Goal: Task Accomplishment & Management: Manage account settings

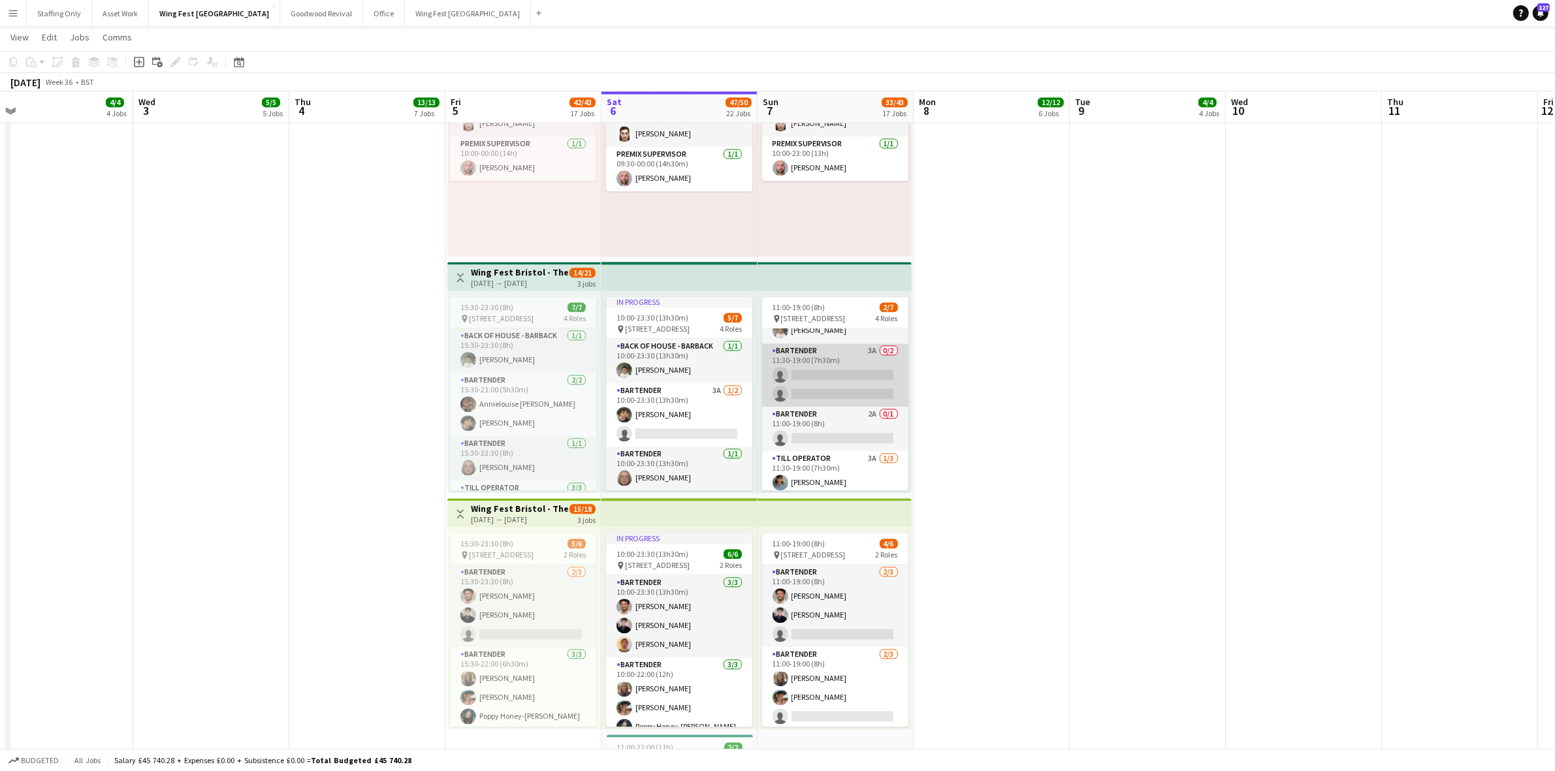
scroll to position [73, 0]
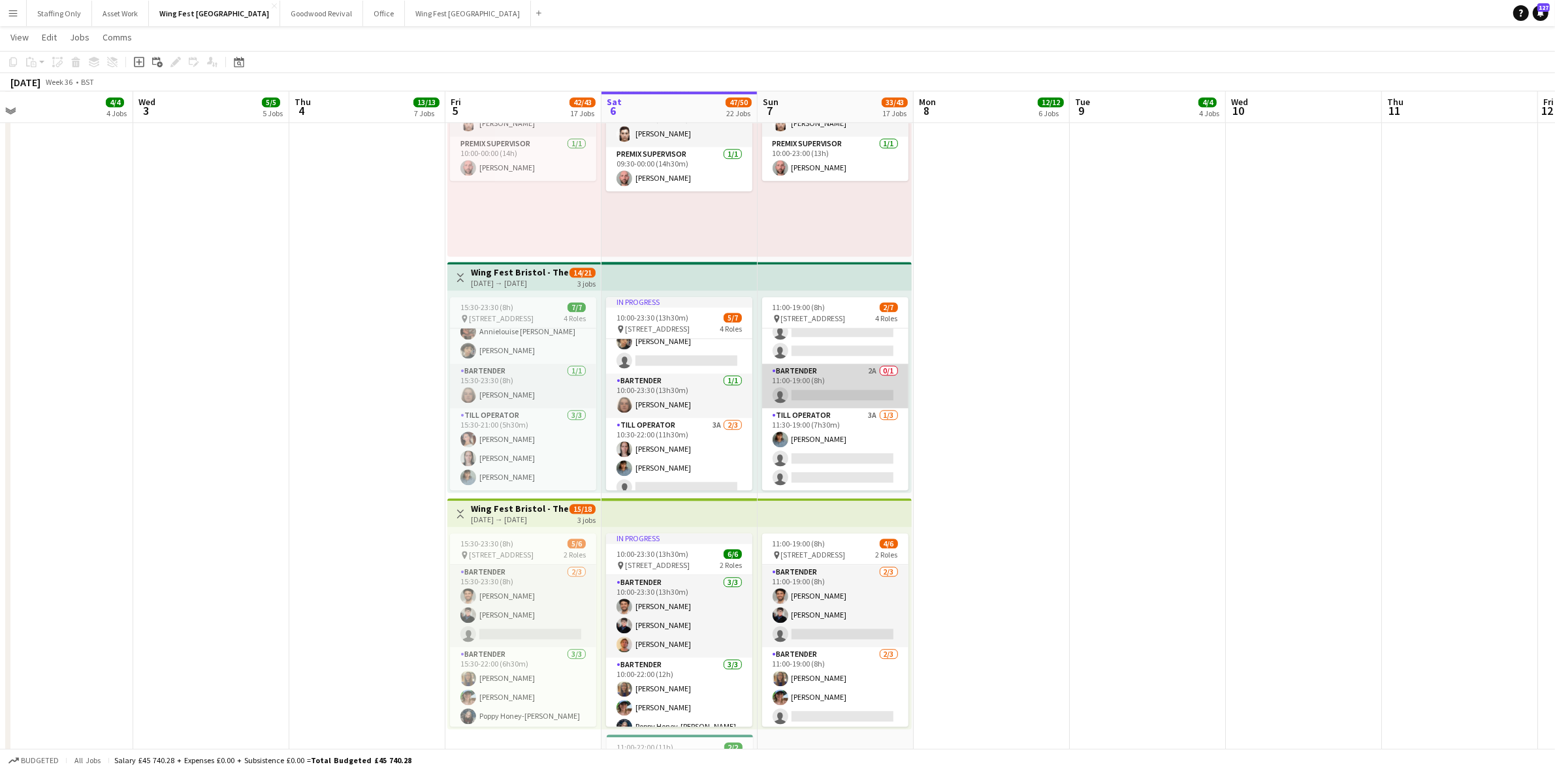
click at [818, 385] on app-card-role "Bartender 2A 0/1 11:00-19:00 (8h) single-neutral-actions" at bounding box center [835, 386] width 146 height 44
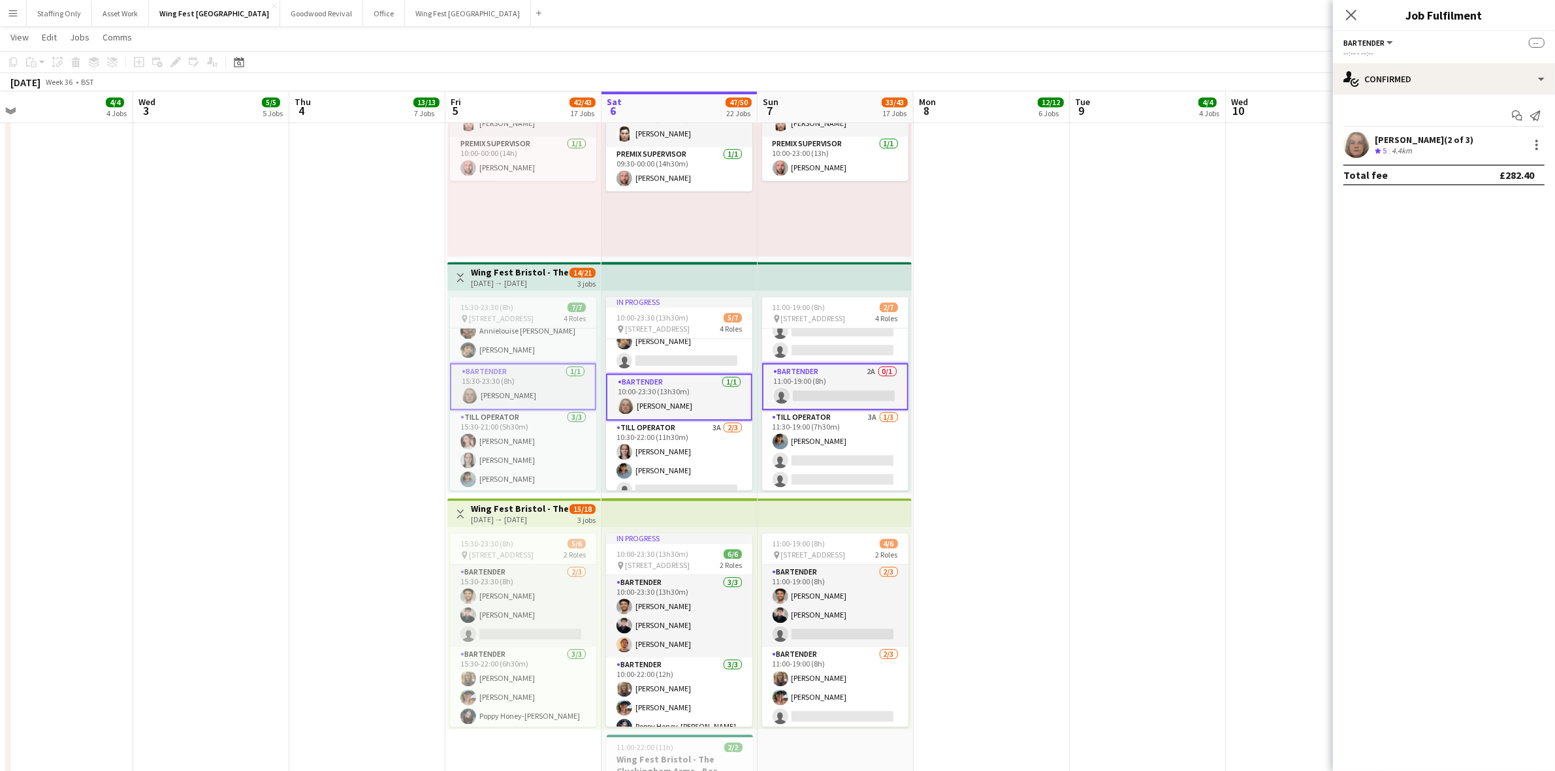
click at [833, 392] on app-card-role "Bartender 2A 0/1 11:00-19:00 (8h) single-neutral-actions" at bounding box center [835, 386] width 146 height 47
click at [1458, 144] on input at bounding box center [1451, 145] width 152 height 16
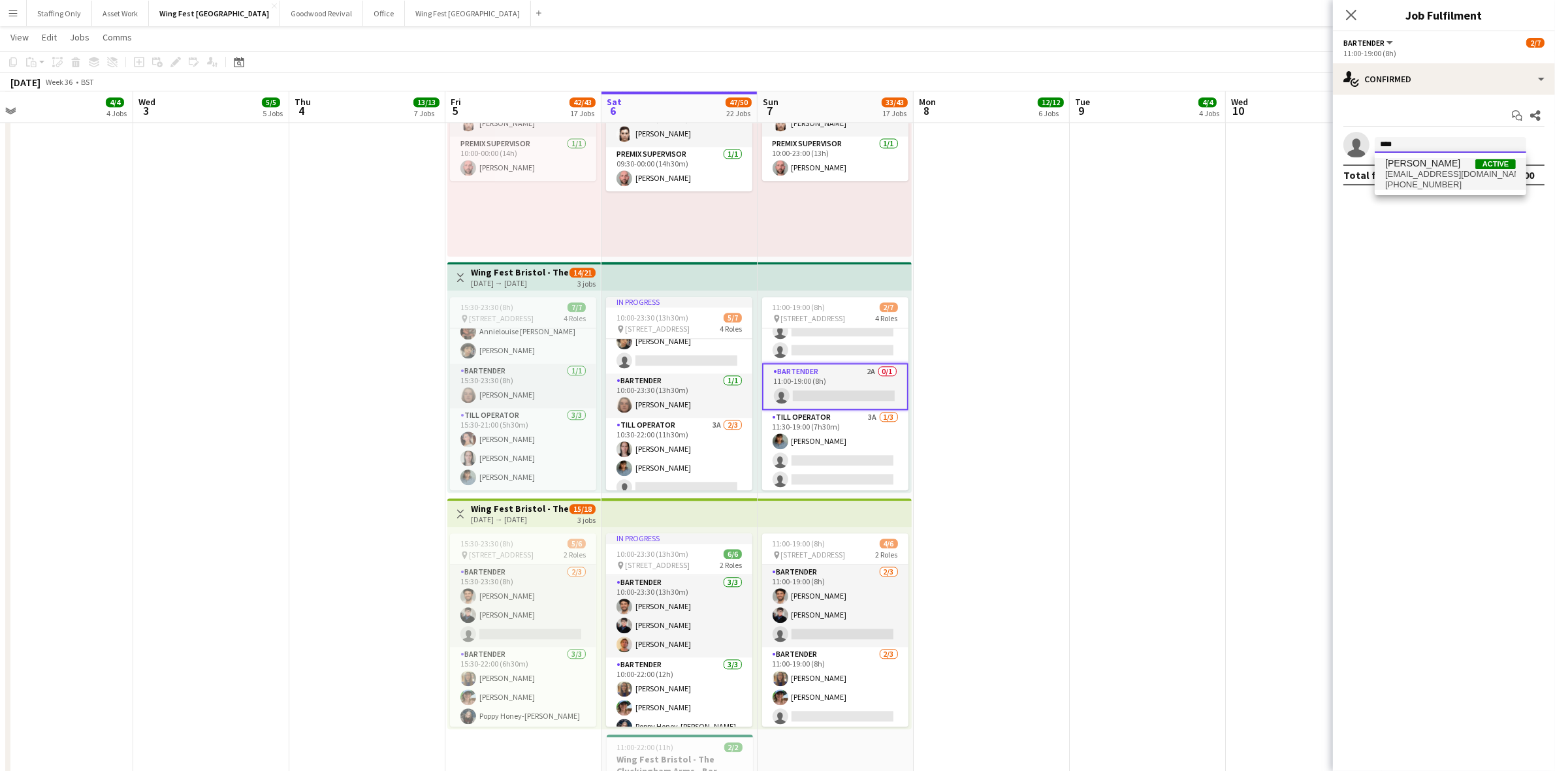
type input "****"
click at [1417, 175] on span "[EMAIL_ADDRESS][DOMAIN_NAME]" at bounding box center [1450, 174] width 131 height 10
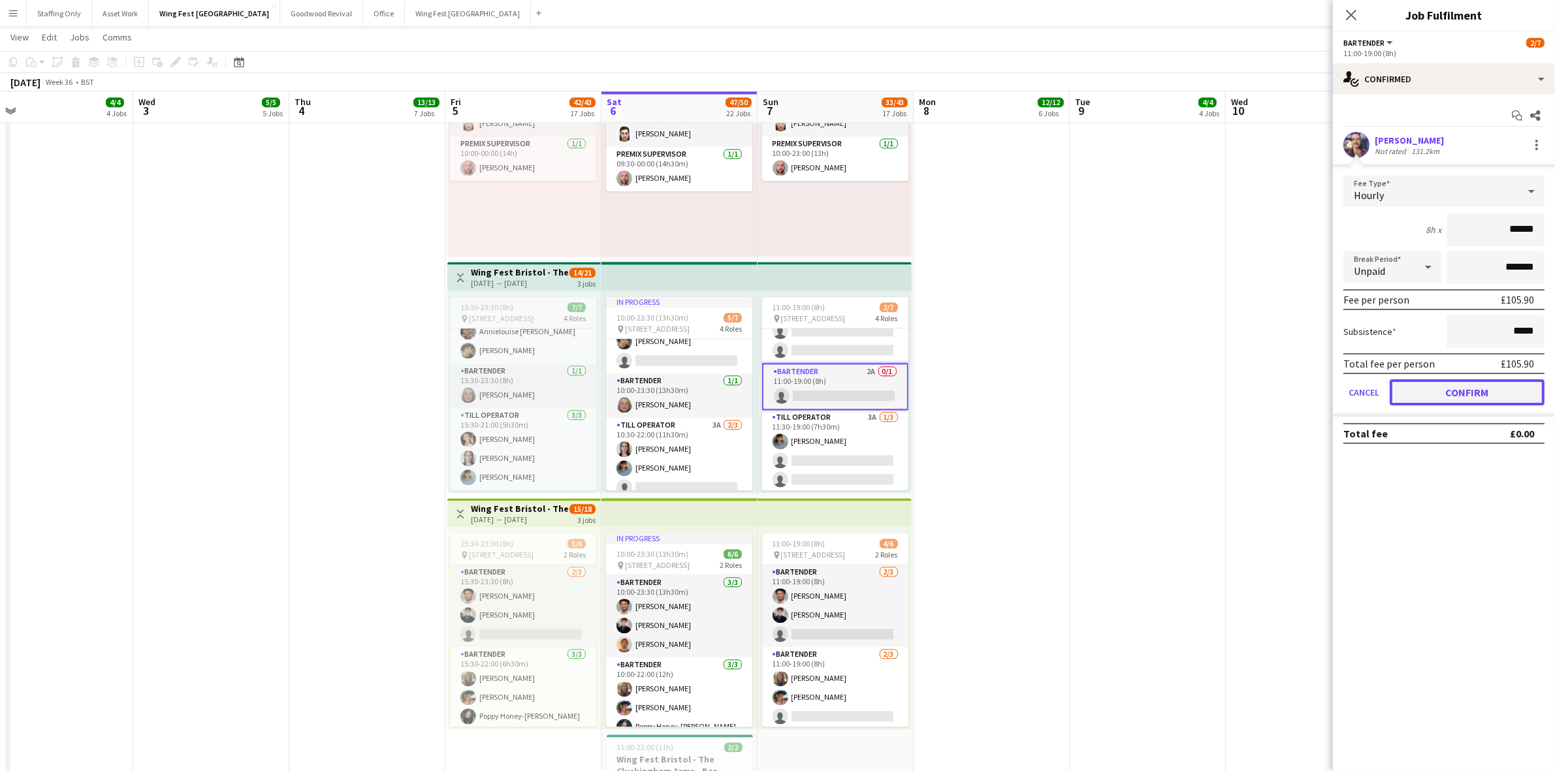
click at [1482, 387] on button "Confirm" at bounding box center [1467, 392] width 155 height 26
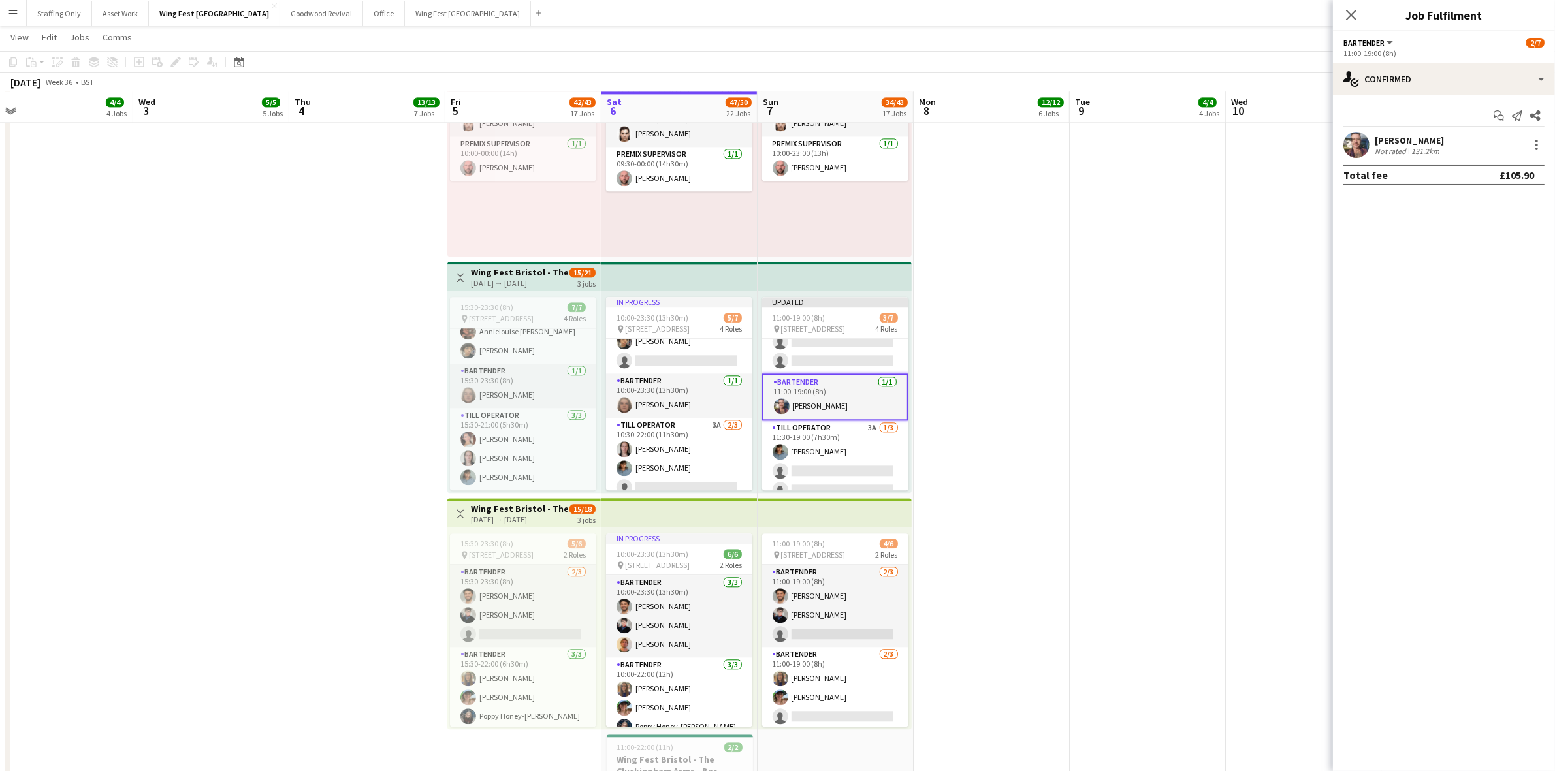
click at [993, 328] on app-date-cell at bounding box center [992, 518] width 156 height 996
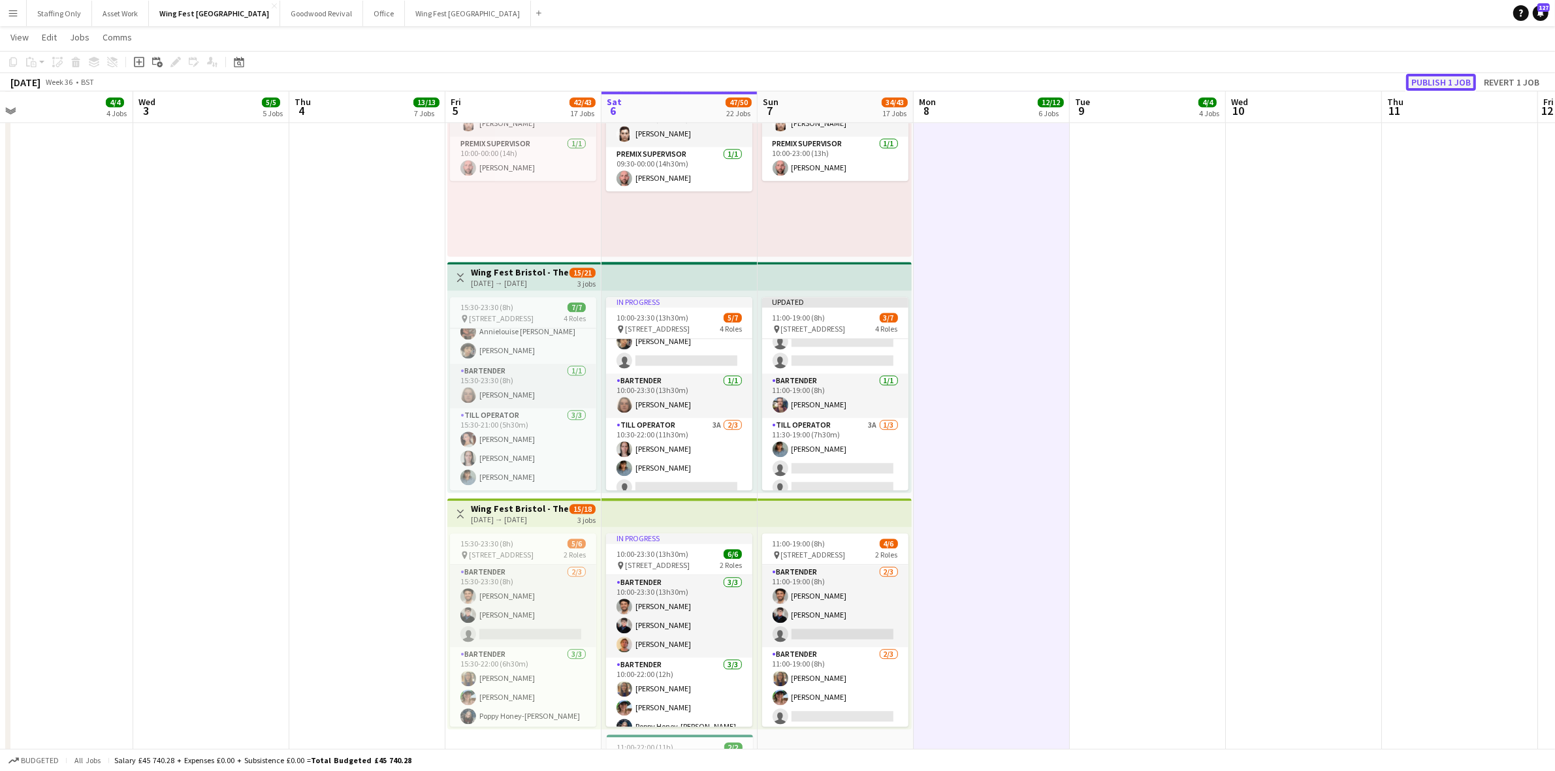
click at [1437, 74] on button "Publish 1 job" at bounding box center [1441, 82] width 70 height 17
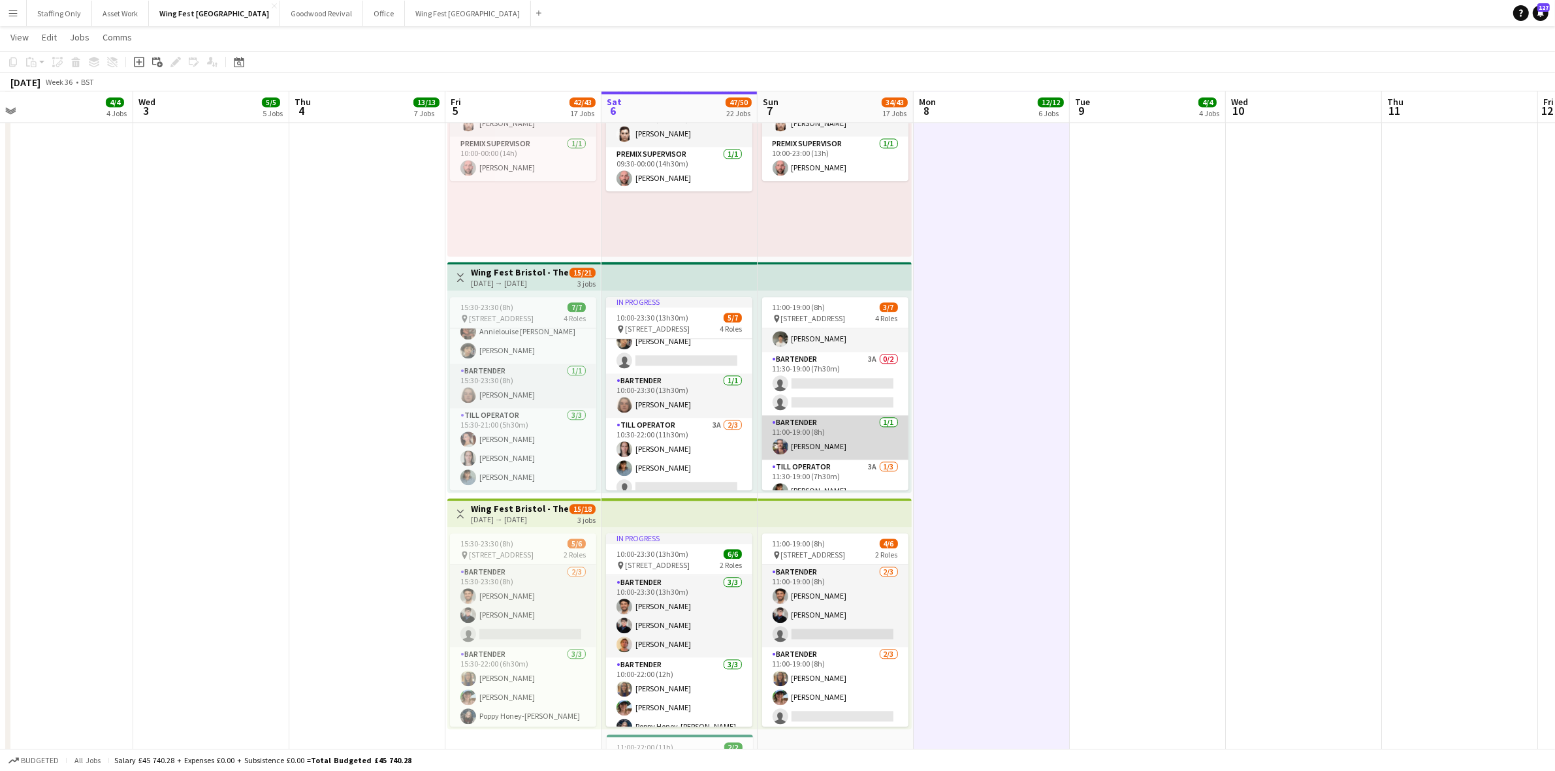
scroll to position [0, 0]
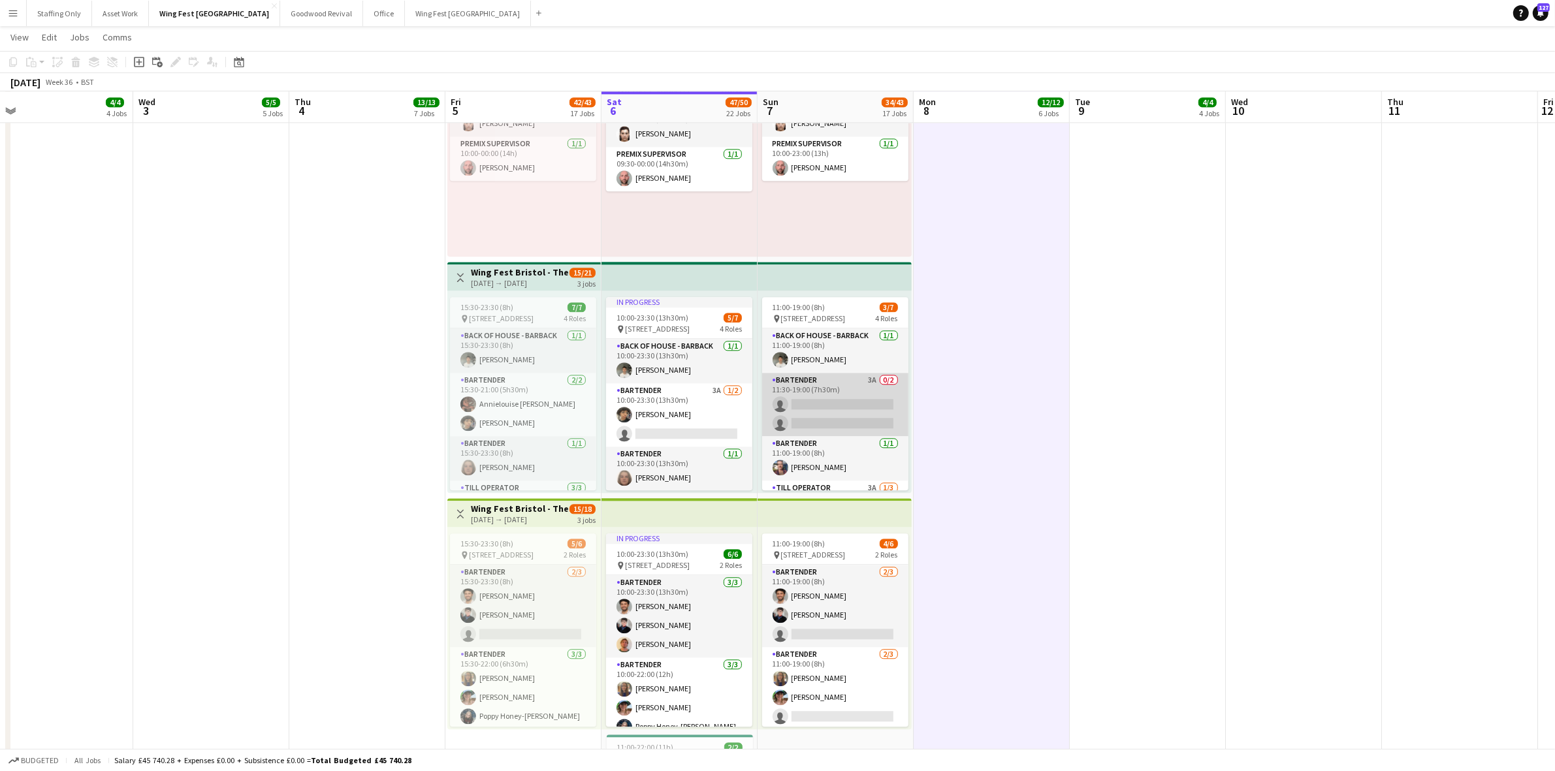
click at [829, 413] on app-card-role "Bartender 3A 0/2 11:30-19:00 (7h30m) single-neutral-actions single-neutral-acti…" at bounding box center [835, 404] width 146 height 63
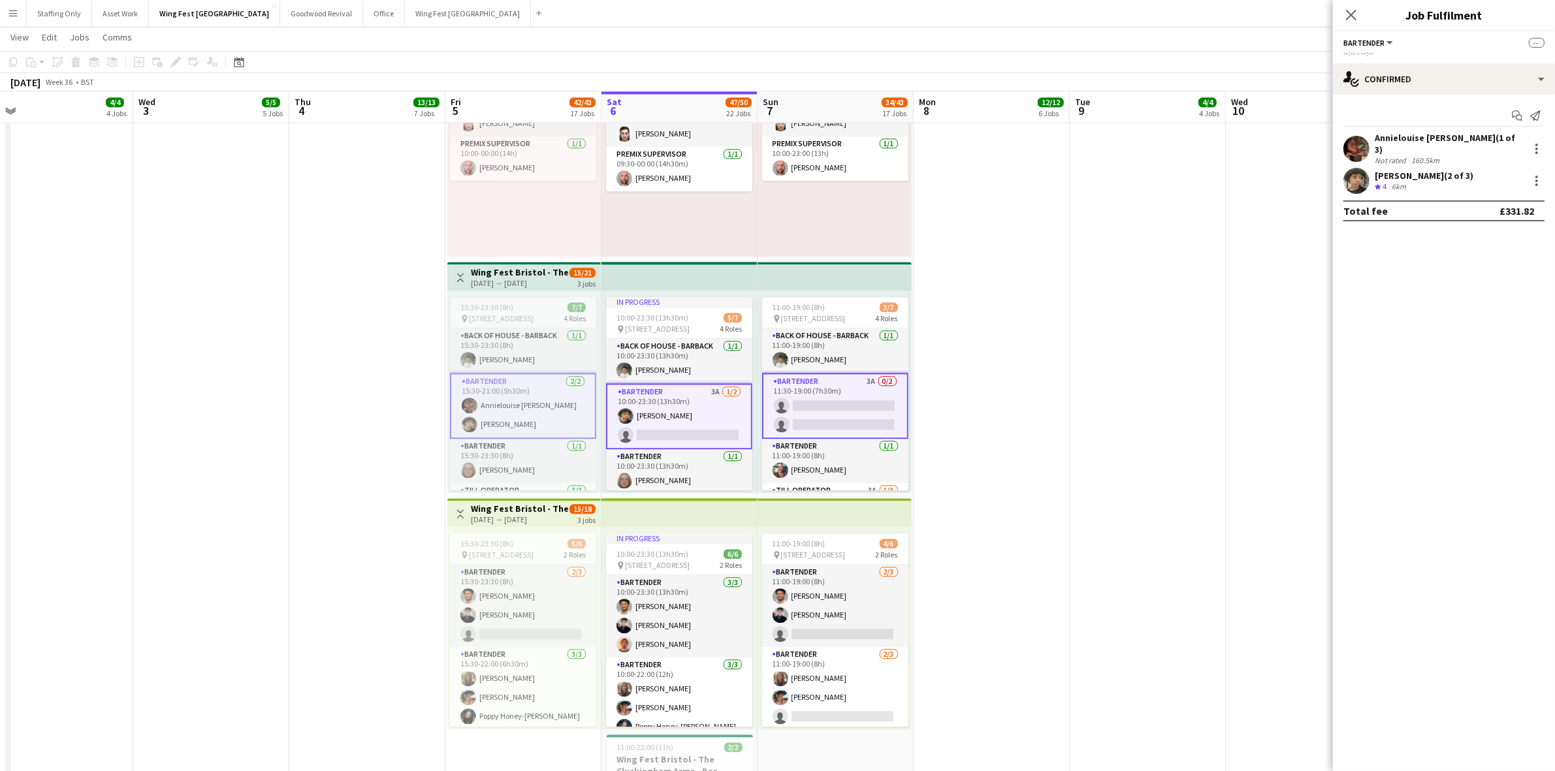
click at [838, 415] on app-card-role "Bartender 3A 0/2 11:30-19:00 (7h30m) single-neutral-actions single-neutral-acti…" at bounding box center [835, 406] width 146 height 66
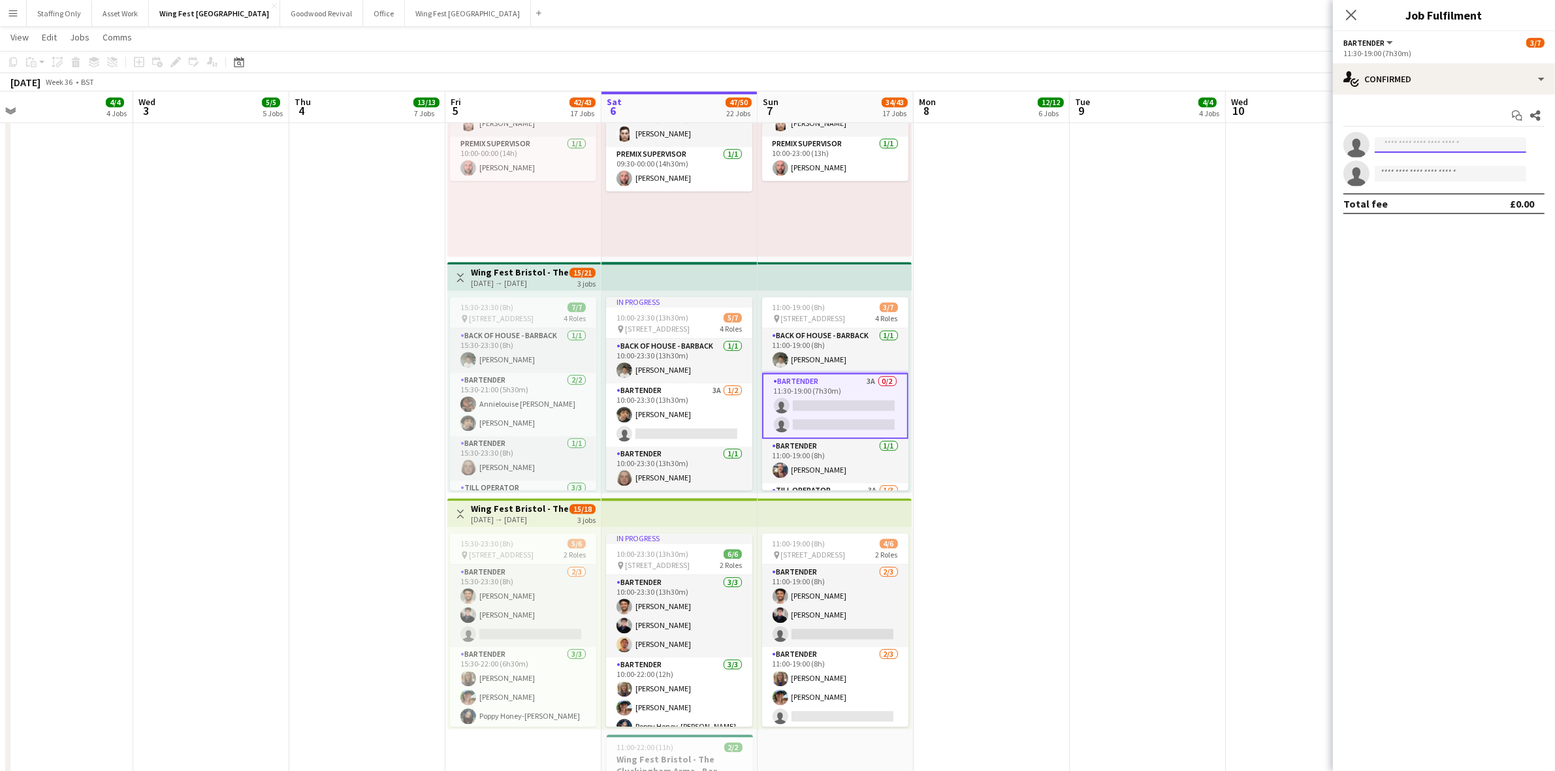
click at [1479, 142] on input at bounding box center [1451, 145] width 152 height 16
type input "******"
click at [1448, 165] on span "[PERSON_NAME]" at bounding box center [1422, 163] width 75 height 11
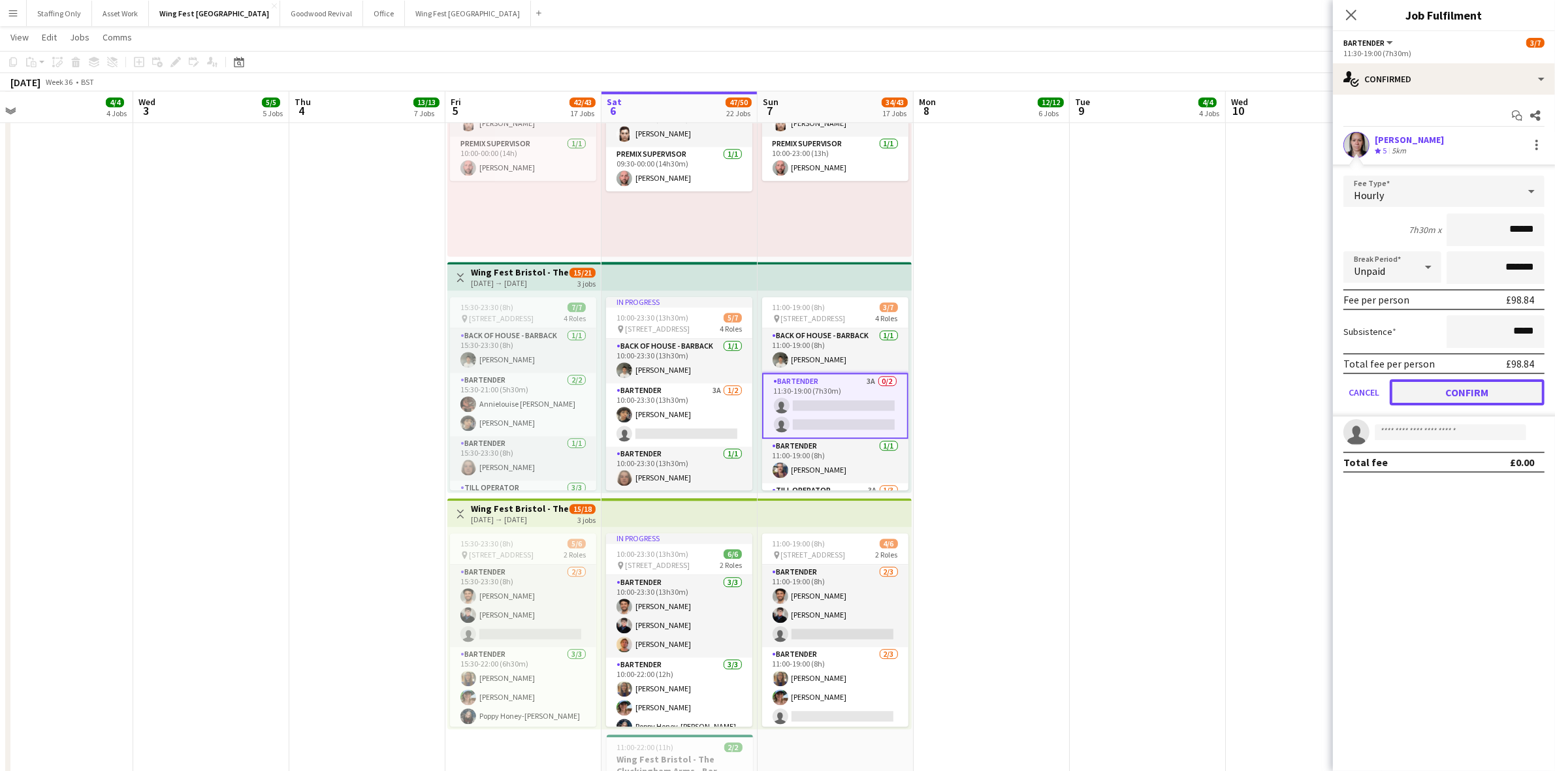
click at [1463, 387] on button "Confirm" at bounding box center [1467, 392] width 155 height 26
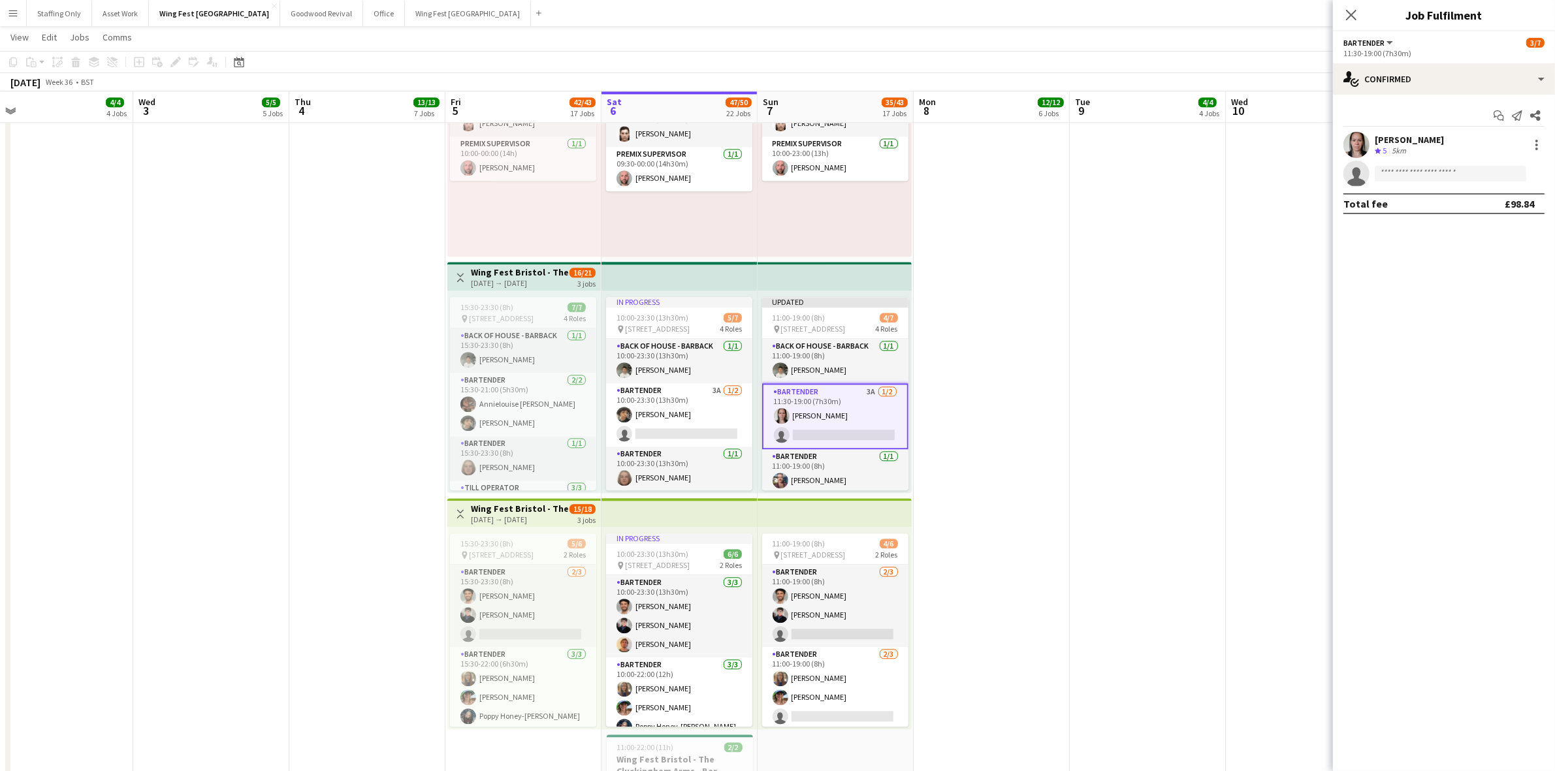
click at [1001, 338] on app-date-cell at bounding box center [992, 518] width 156 height 996
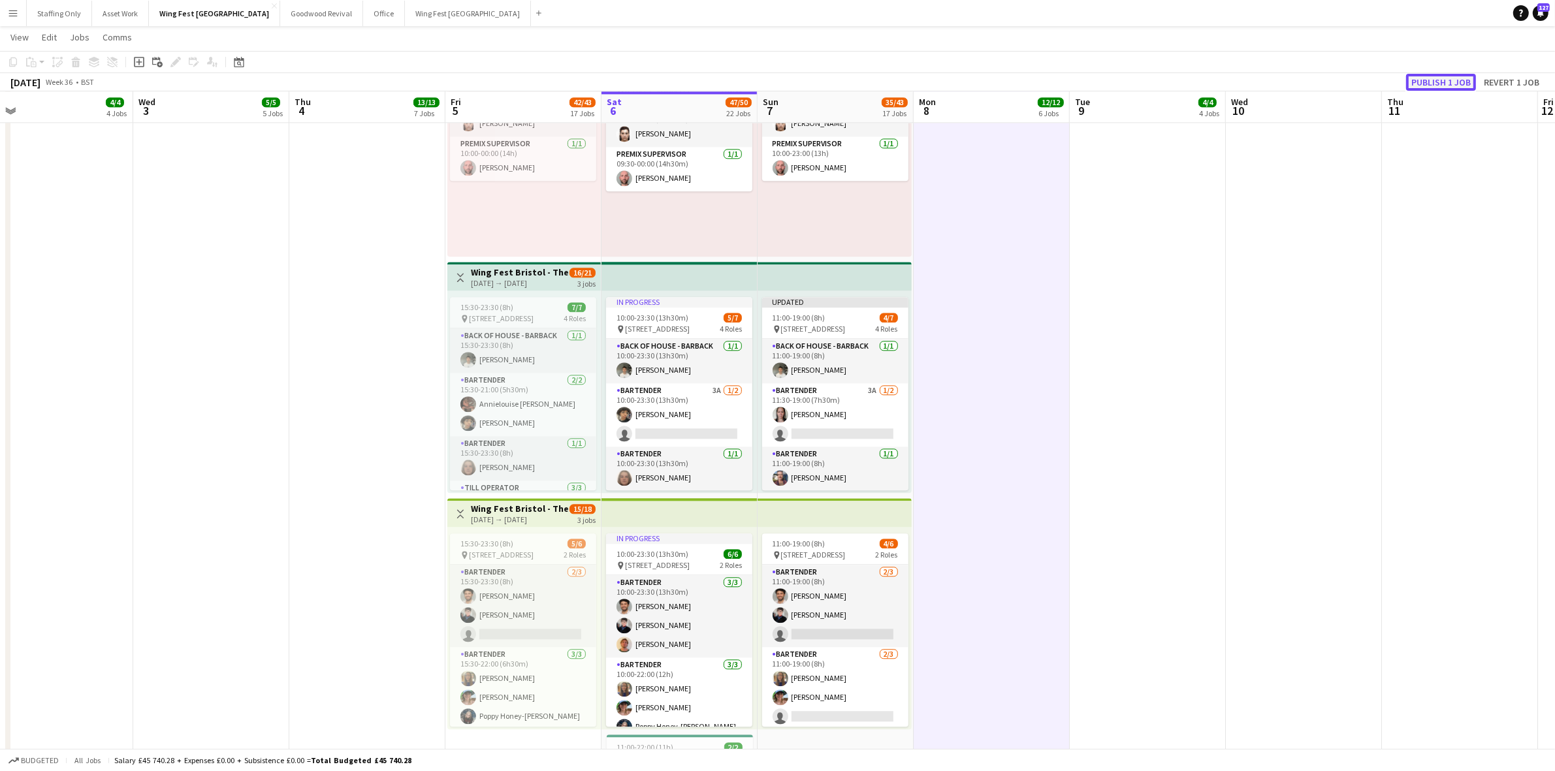
click at [1460, 82] on button "Publish 1 job" at bounding box center [1441, 82] width 70 height 17
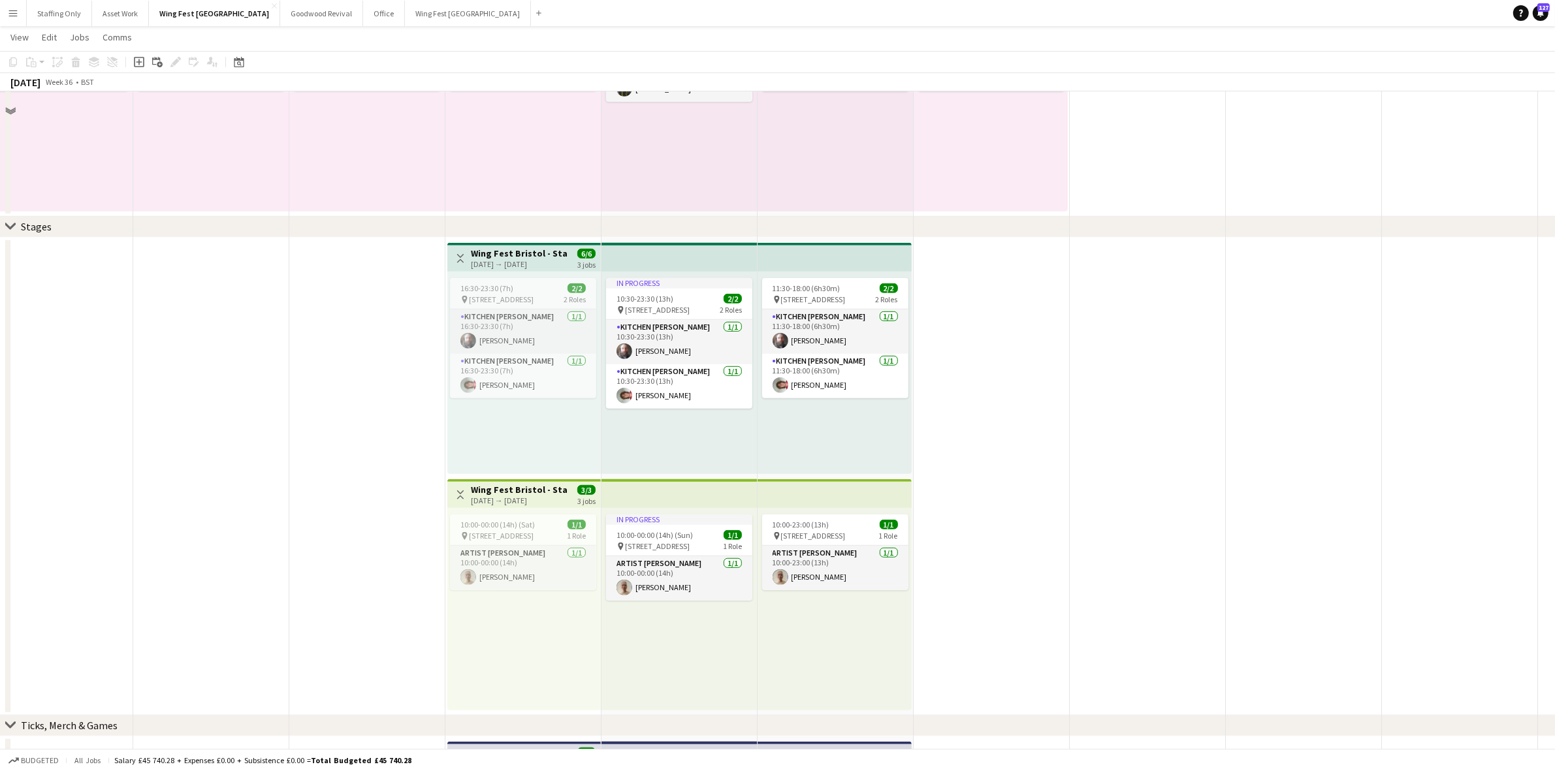
scroll to position [915, 0]
